Goal: Check status: Verify the current state of an ongoing process or item

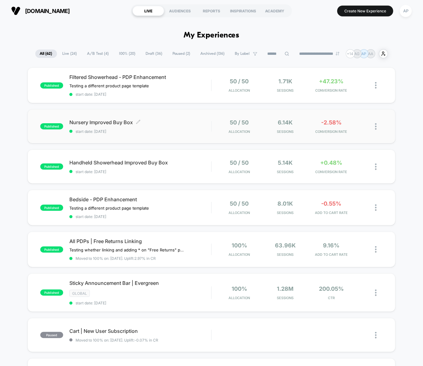
click at [184, 127] on div "Nursery Improved Buy Box Click to edit experience details Click to edit experie…" at bounding box center [140, 126] width 142 height 15
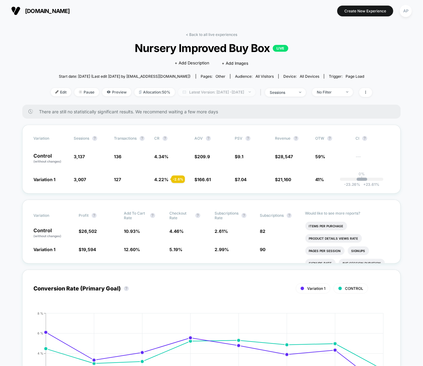
click at [193, 94] on span "Latest Version: [DATE] - [DATE]" at bounding box center [216, 92] width 77 height 8
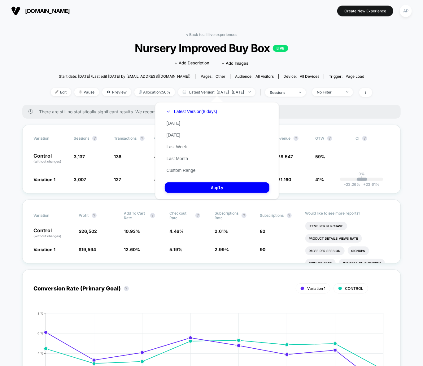
click at [180, 169] on button "Custom Range" at bounding box center [181, 170] width 33 height 6
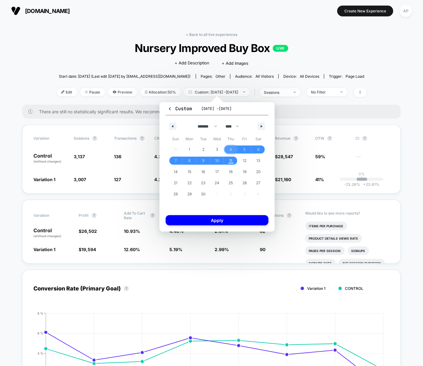
drag, startPoint x: 230, startPoint y: 149, endPoint x: 219, endPoint y: 157, distance: 13.2
click at [229, 150] on span "4" at bounding box center [231, 149] width 14 height 8
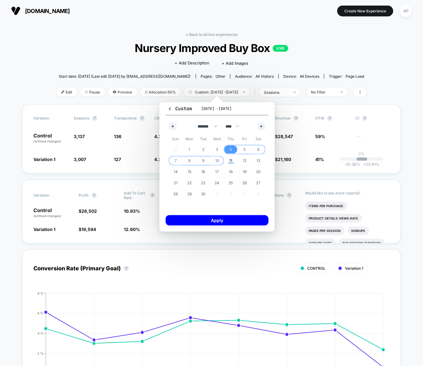
click at [217, 158] on span "10" at bounding box center [217, 160] width 4 height 11
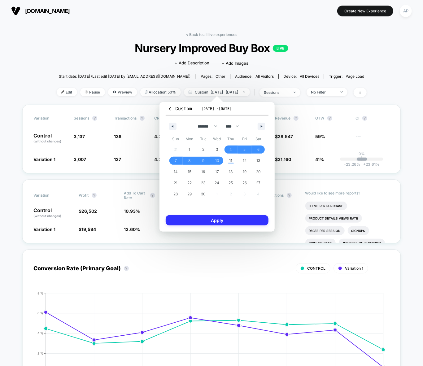
click at [226, 216] on button "Apply" at bounding box center [217, 220] width 103 height 10
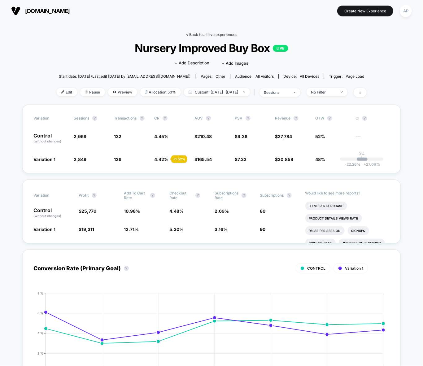
click at [220, 36] on link "< Back to all live experiences" at bounding box center [211, 34] width 51 height 5
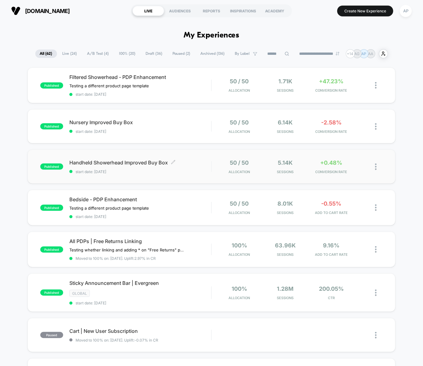
click at [197, 165] on div "Handheld Showerhead Improved Buy Box Click to edit experience details Click to …" at bounding box center [140, 166] width 142 height 15
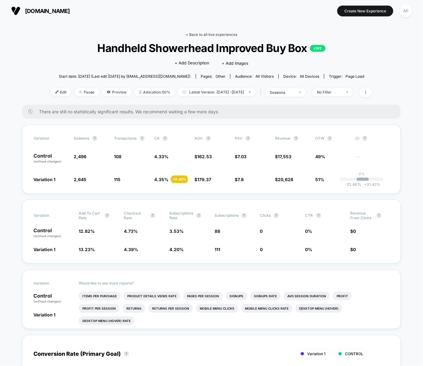
click at [196, 33] on link "< Back to all live experiences" at bounding box center [211, 34] width 51 height 5
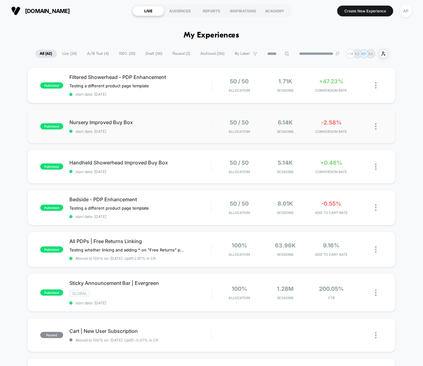
click at [163, 134] on div "published Nursery Improved Buy Box start date: [DATE] 50 / 50 Allocation 6.14k …" at bounding box center [212, 126] width 368 height 34
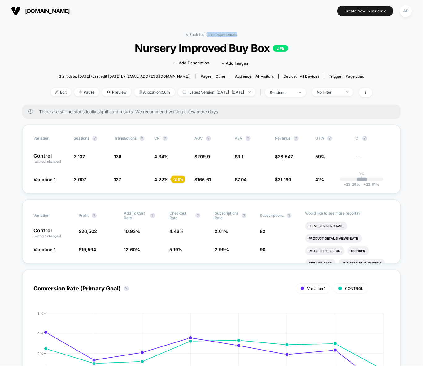
drag, startPoint x: 207, startPoint y: 33, endPoint x: 293, endPoint y: 34, distance: 85.1
click at [292, 34] on div "< Back to all live experiences Nursery Improved Buy Box LIVE Click to edit expe…" at bounding box center [211, 68] width 321 height 72
click at [293, 34] on div "< Back to all live experiences Nursery Improved Buy Box LIVE Click to edit expe…" at bounding box center [211, 68] width 321 height 72
click at [233, 93] on span "Latest Version: [DATE] - [DATE]" at bounding box center [216, 92] width 77 height 8
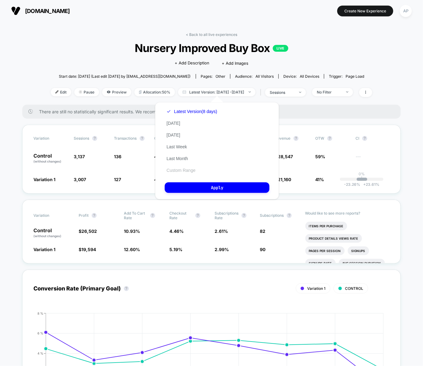
click at [183, 171] on button "Custom Range" at bounding box center [181, 170] width 33 height 6
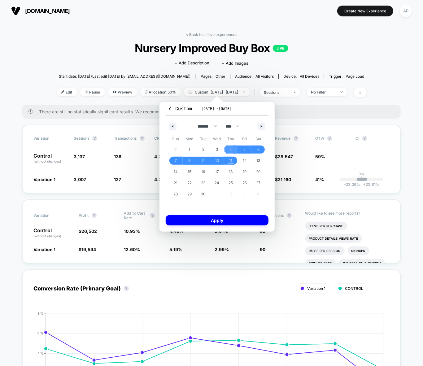
drag, startPoint x: 230, startPoint y: 148, endPoint x: 225, endPoint y: 155, distance: 8.9
click at [230, 149] on span "4" at bounding box center [231, 149] width 2 height 11
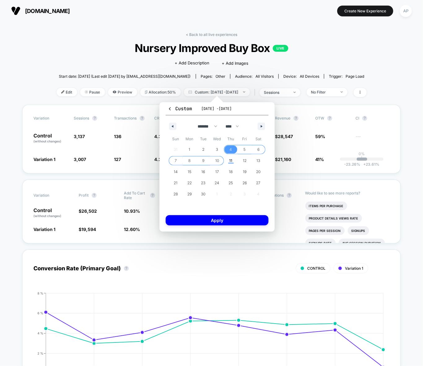
drag, startPoint x: 221, startPoint y: 159, endPoint x: 219, endPoint y: 201, distance: 41.5
click at [221, 159] on span "10" at bounding box center [217, 161] width 14 height 8
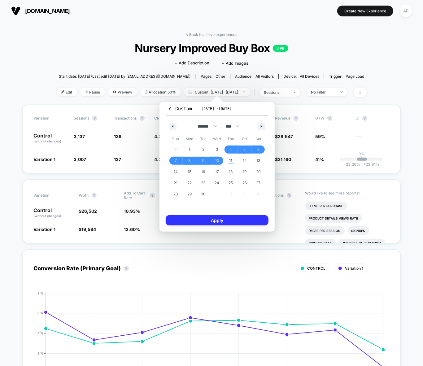
click at [222, 221] on button "Apply" at bounding box center [217, 220] width 103 height 10
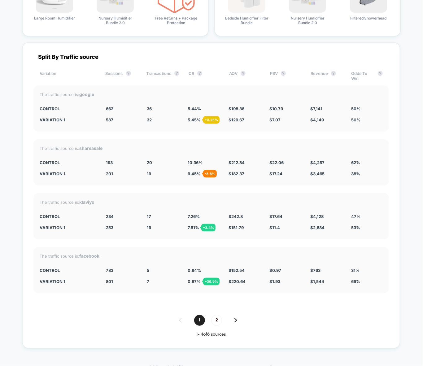
scroll to position [1963, 0]
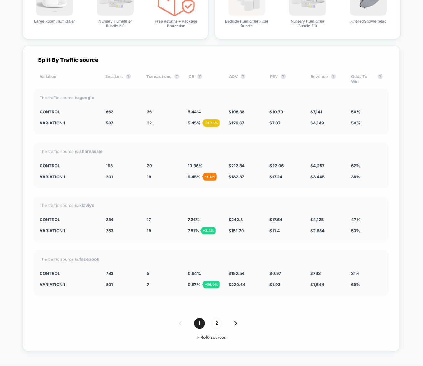
drag, startPoint x: 192, startPoint y: 282, endPoint x: 188, endPoint y: 281, distance: 4.1
click at [192, 282] on span "0.87 % + 36.9 %" at bounding box center [194, 284] width 13 height 5
drag, startPoint x: 186, startPoint y: 280, endPoint x: 201, endPoint y: 281, distance: 14.6
click at [200, 282] on div "Variation 1 801 + 2.3 % 7 + 36.9 % 0.87 % + 36.9 % $ 220.64 + 44.6 % $ 1.93 + 9…" at bounding box center [211, 284] width 343 height 5
drag, startPoint x: 111, startPoint y: 280, endPoint x: 107, endPoint y: 279, distance: 4.3
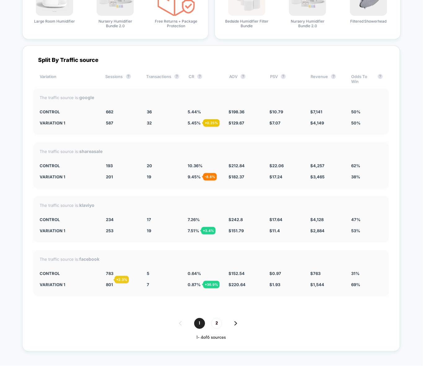
click at [107, 282] on span "801" at bounding box center [109, 284] width 7 height 5
click at [219, 322] on span "2" at bounding box center [216, 323] width 11 height 11
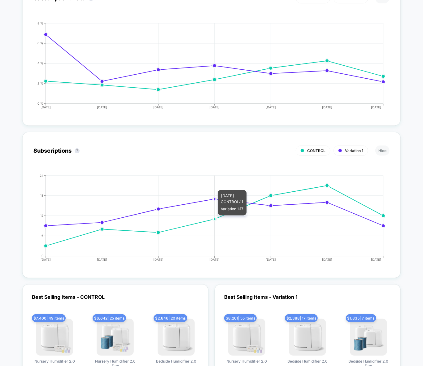
scroll to position [1975, 0]
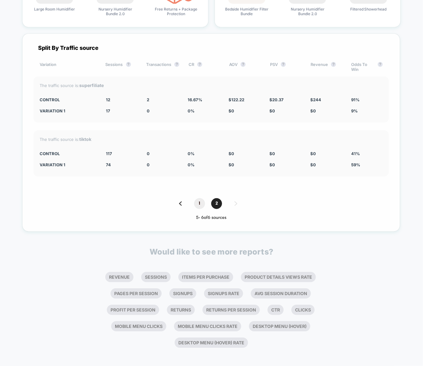
click at [201, 202] on span "1" at bounding box center [199, 203] width 11 height 11
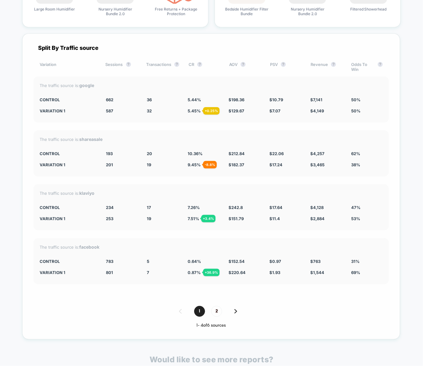
scroll to position [1983, 0]
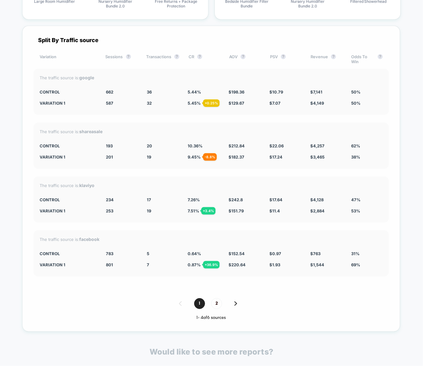
drag, startPoint x: 144, startPoint y: 259, endPoint x: 149, endPoint y: 253, distance: 7.9
click at [153, 262] on div "Variation 1 801 + 2.3 % 7 + 36.9 % 0.87 % + 36.9 % $ 220.64 + 44.6 % $ 1.93 + 9…" at bounding box center [211, 264] width 343 height 5
drag, startPoint x: 148, startPoint y: 249, endPoint x: 152, endPoint y: 250, distance: 4.4
click at [153, 251] on div "CONTROL 783 5 0.64 % $ 152.54 $ 0.97 $ 763 31%" at bounding box center [211, 253] width 343 height 5
click at [150, 267] on div "The traffic source is: facebook CONTROL 783 5 0.64 % $ 152.54 $ 0.97 $ 763 31% …" at bounding box center [210, 253] width 355 height 46
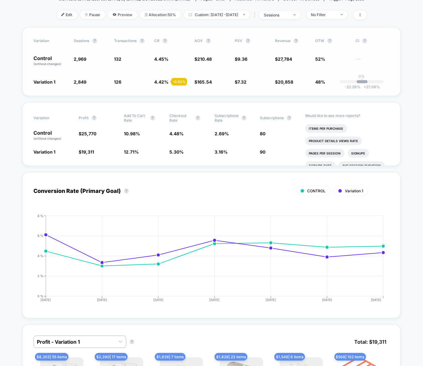
scroll to position [0, 0]
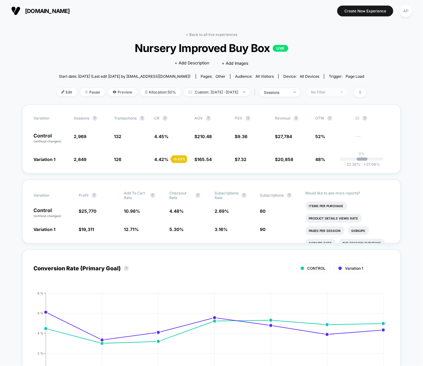
click at [333, 92] on div "No Filter" at bounding box center [323, 92] width 25 height 5
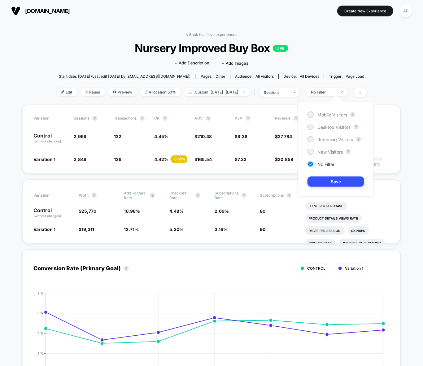
drag, startPoint x: 326, startPoint y: 150, endPoint x: 329, endPoint y: 159, distance: 9.4
click at [326, 150] on span "New Visitors" at bounding box center [329, 151] width 25 height 5
click at [334, 181] on button "Save" at bounding box center [335, 181] width 57 height 10
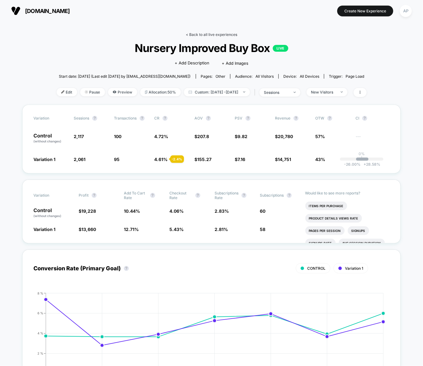
click at [227, 33] on link "< Back to all live experiences" at bounding box center [211, 34] width 51 height 5
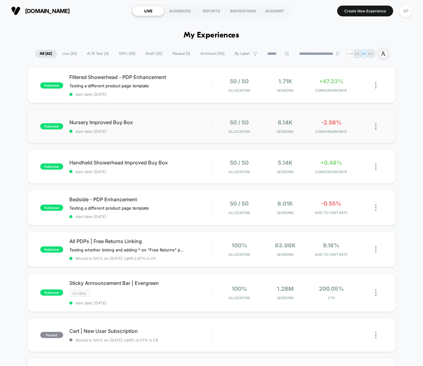
click at [376, 125] on img at bounding box center [376, 126] width 2 height 7
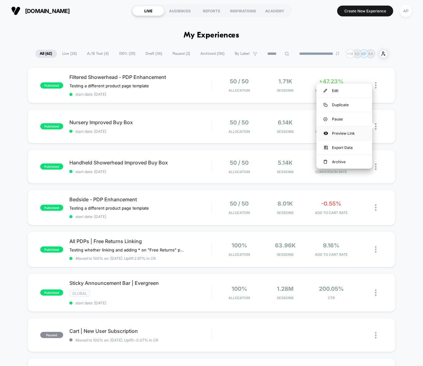
click at [344, 131] on div "Preview Link" at bounding box center [344, 133] width 56 height 14
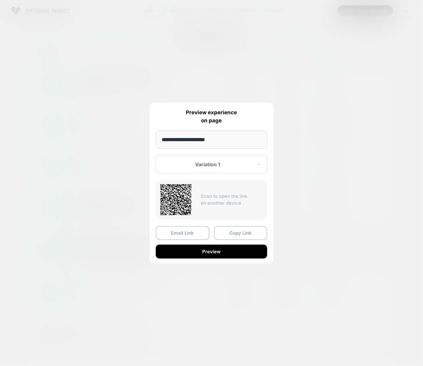
click at [217, 250] on button "Preview" at bounding box center [211, 252] width 111 height 14
